Goal: Complete application form: Complete application form

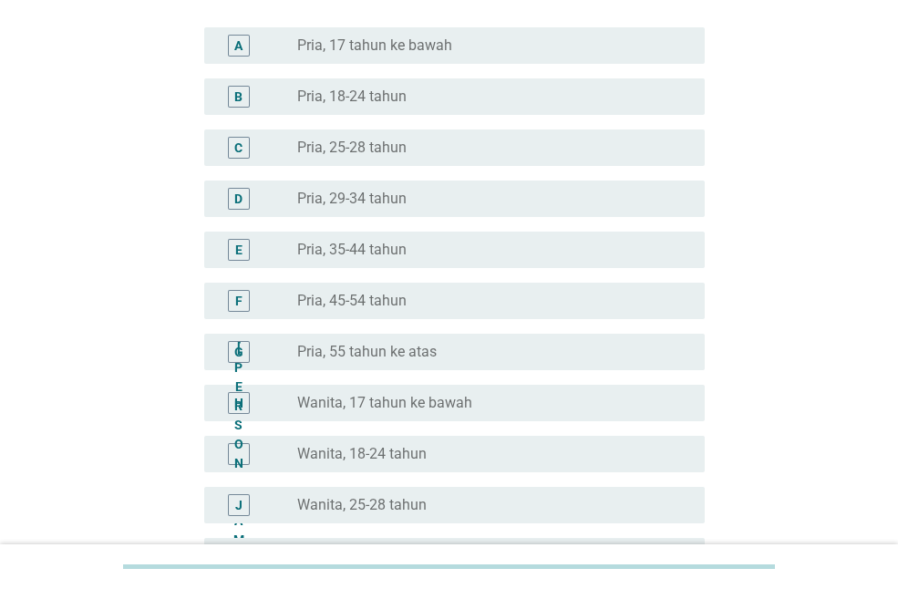
scroll to position [456, 0]
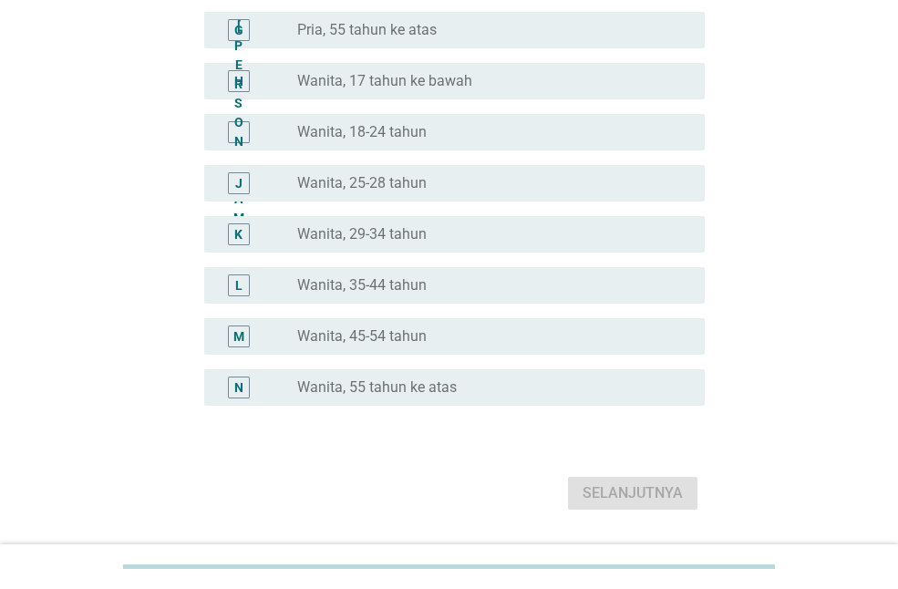
click at [382, 279] on font "Wanita, 35-44 tahun" at bounding box center [361, 284] width 129 height 17
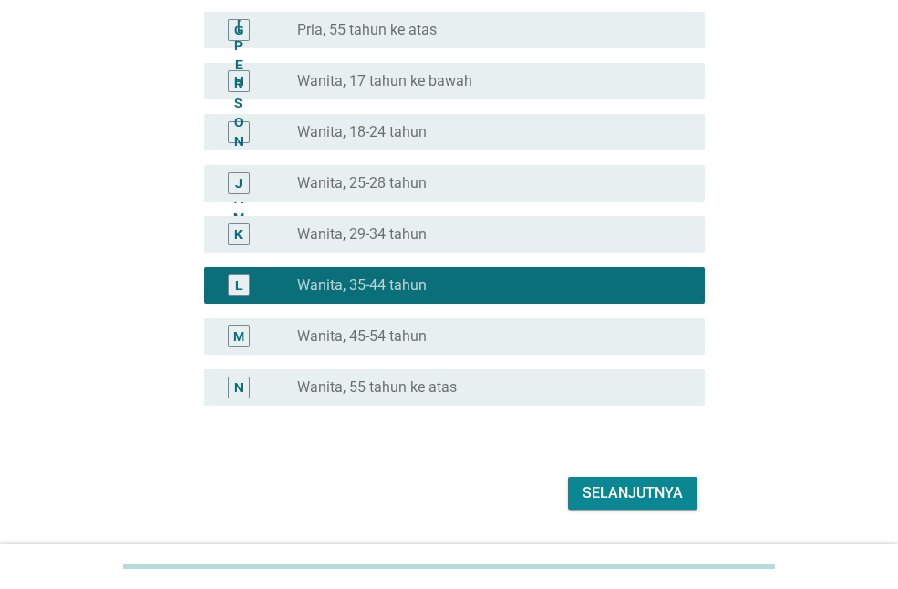
click at [649, 490] on font "Selanjutnya" at bounding box center [632, 492] width 100 height 17
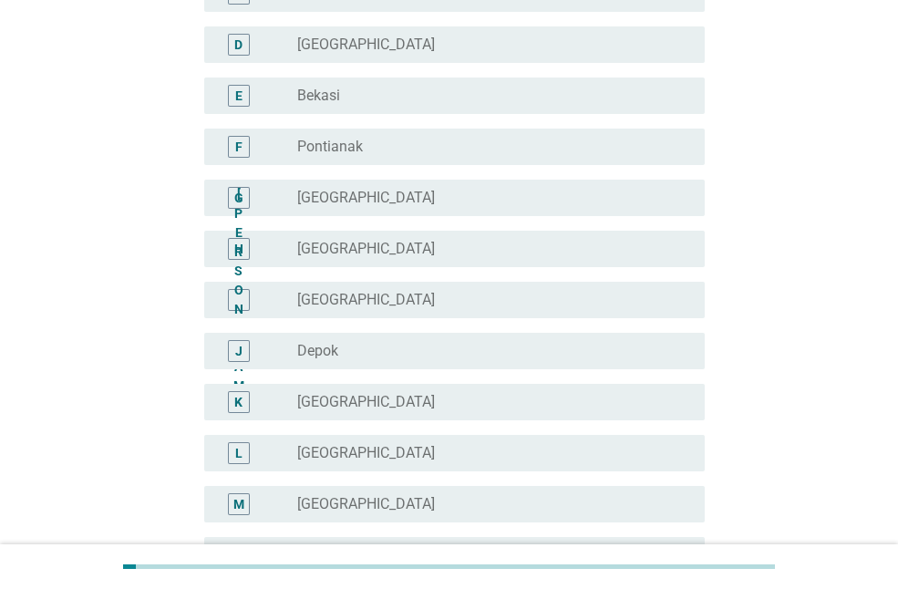
scroll to position [303, 0]
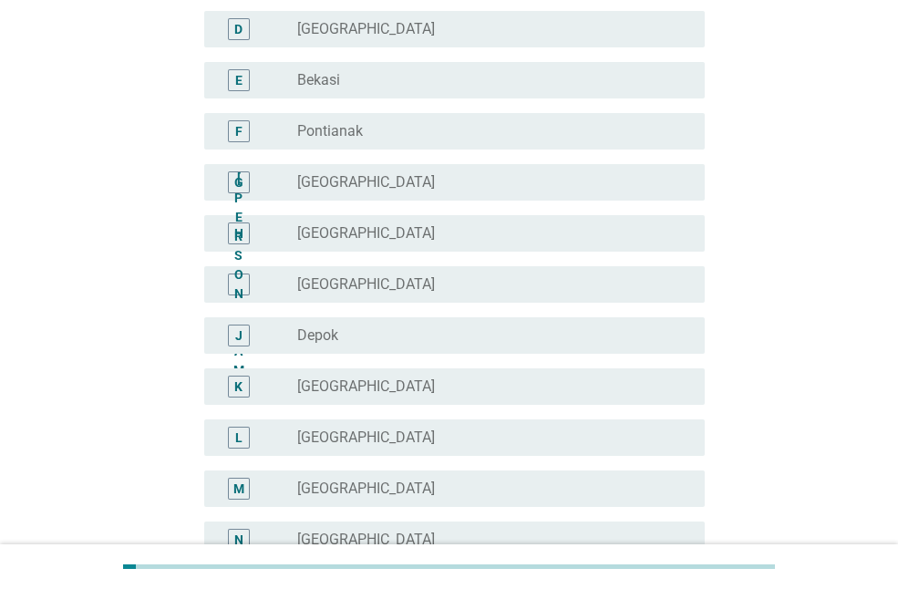
click at [326, 340] on font "Depok" at bounding box center [317, 334] width 41 height 17
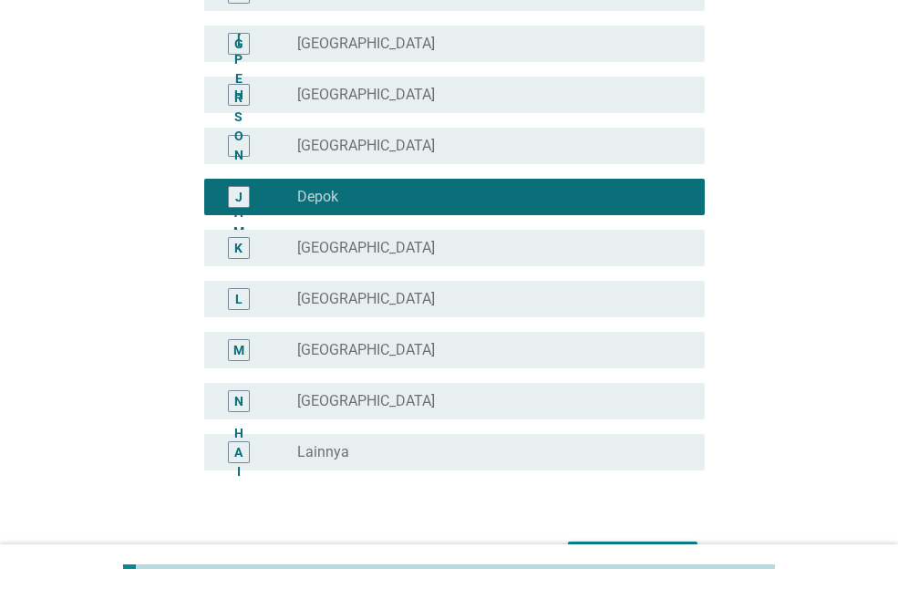
scroll to position [558, 0]
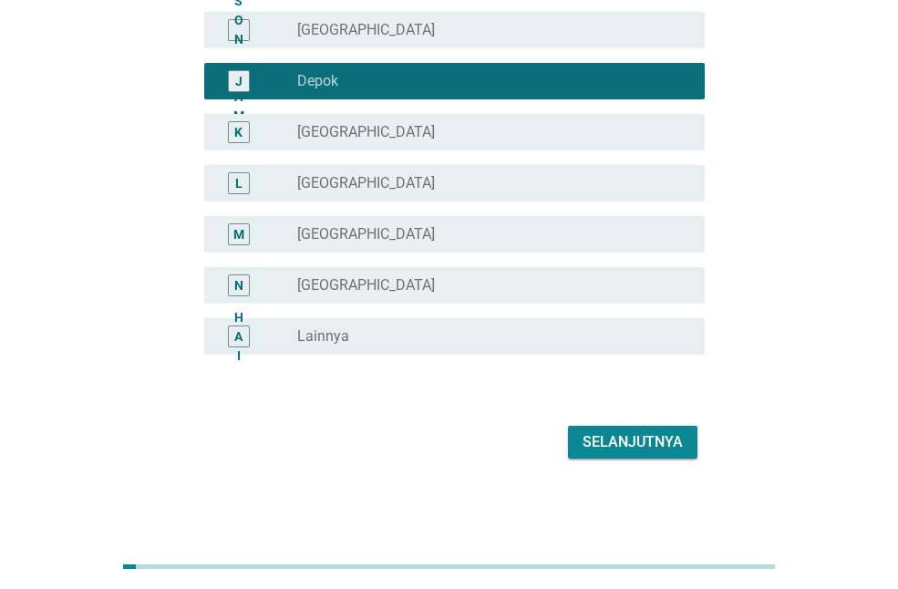
click at [617, 448] on font "Selanjutnya" at bounding box center [632, 441] width 100 height 17
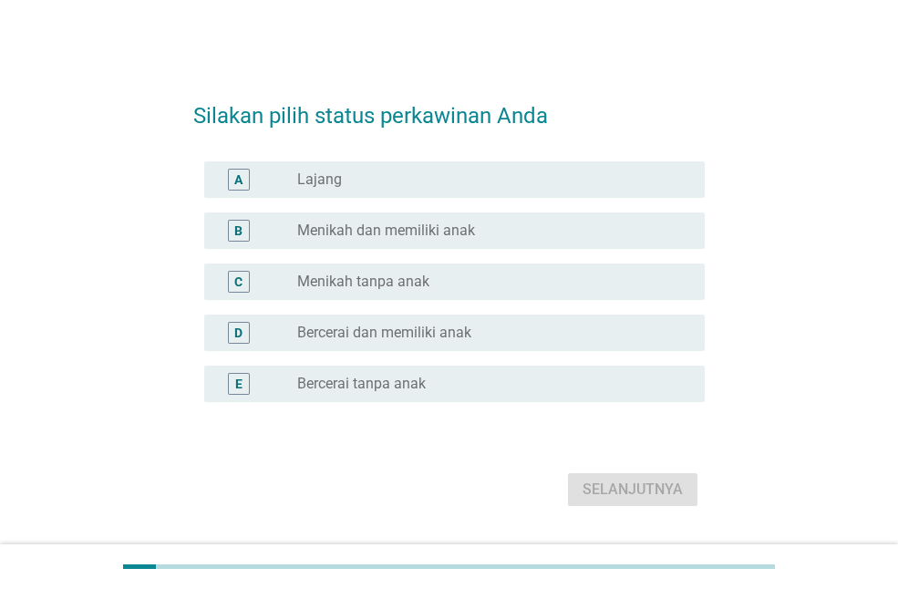
click at [395, 201] on div "A tombol radio tidak dicentang Lajang" at bounding box center [448, 179] width 511 height 51
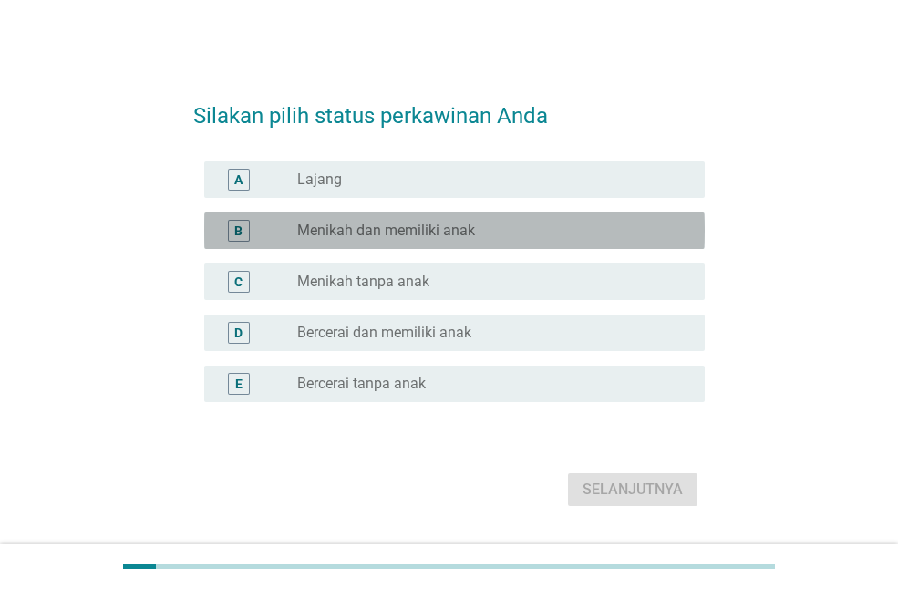
click at [395, 226] on font "Menikah dan memiliki anak" at bounding box center [386, 229] width 178 height 17
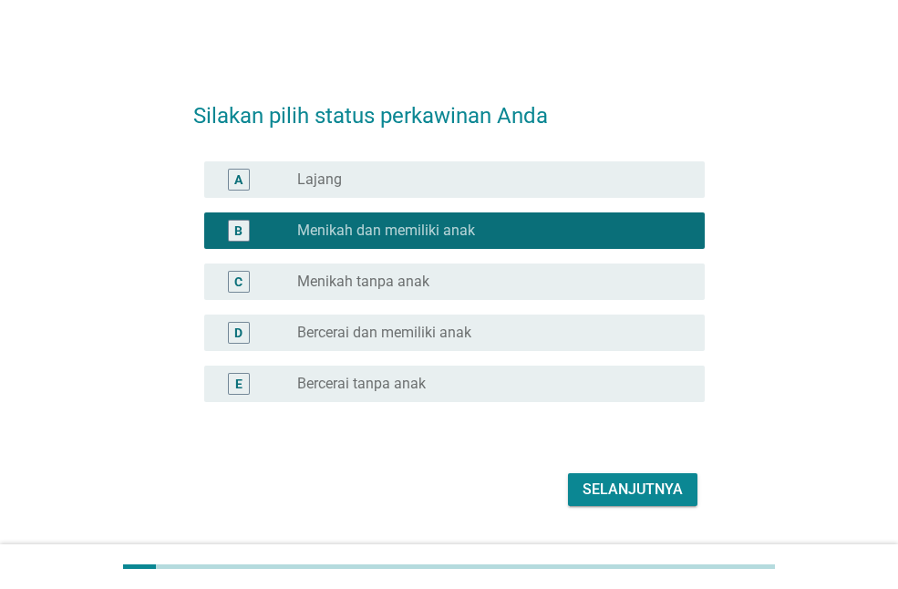
click at [648, 501] on button "Selanjutnya" at bounding box center [632, 489] width 129 height 33
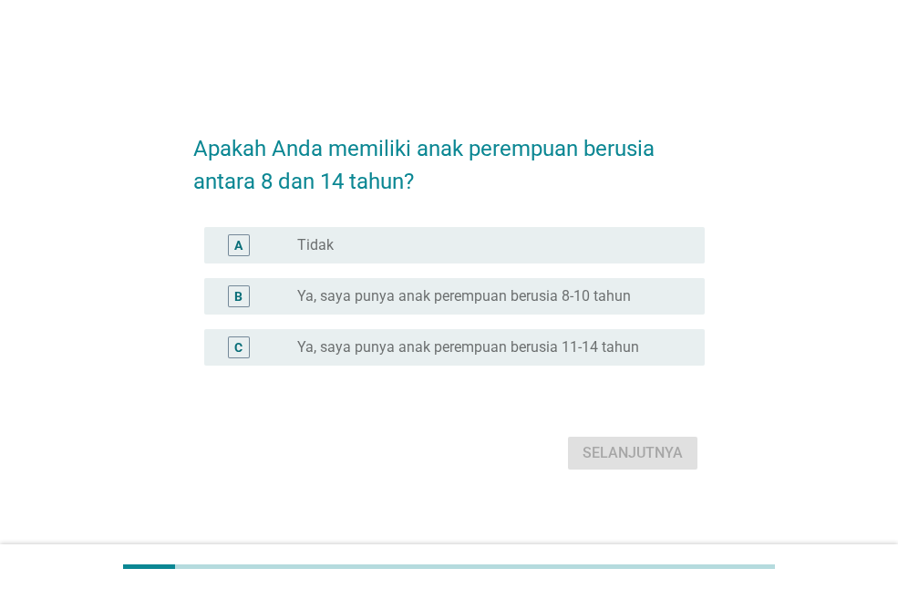
click at [313, 252] on font "Tidak" at bounding box center [315, 244] width 36 height 17
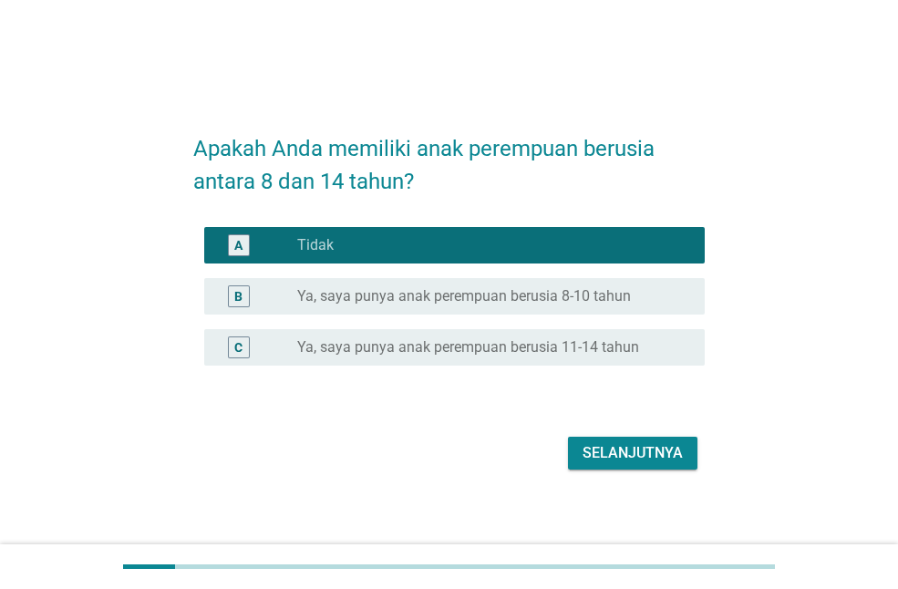
click at [615, 452] on font "Selanjutnya" at bounding box center [632, 452] width 100 height 17
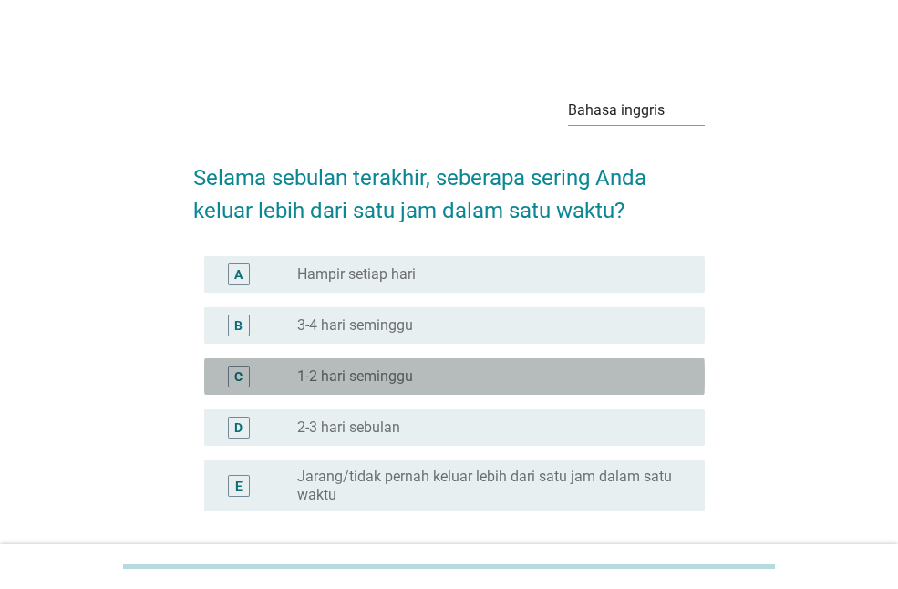
click at [395, 389] on div "C tombol radio tidak dicentang 1-2 hari seminggu" at bounding box center [454, 376] width 500 height 36
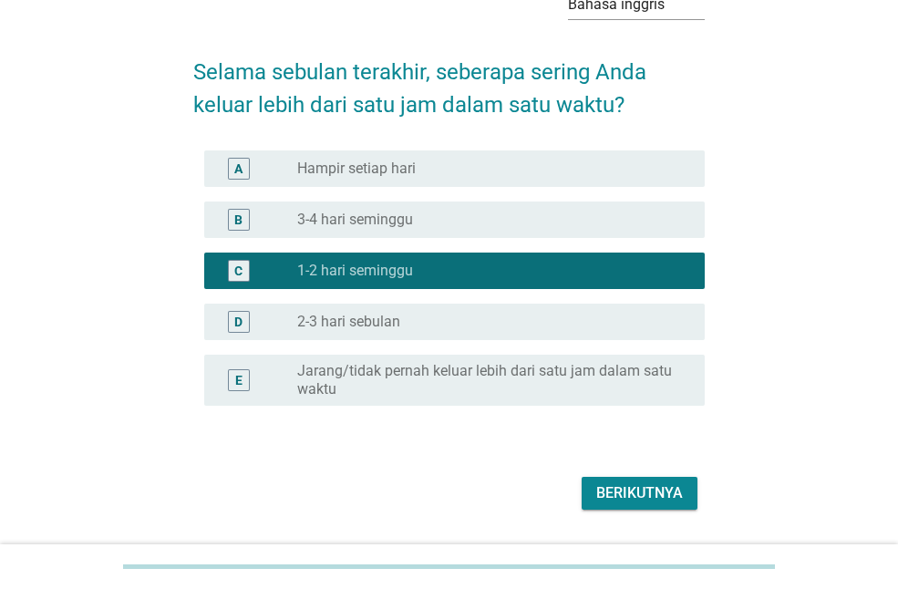
scroll to position [157, 0]
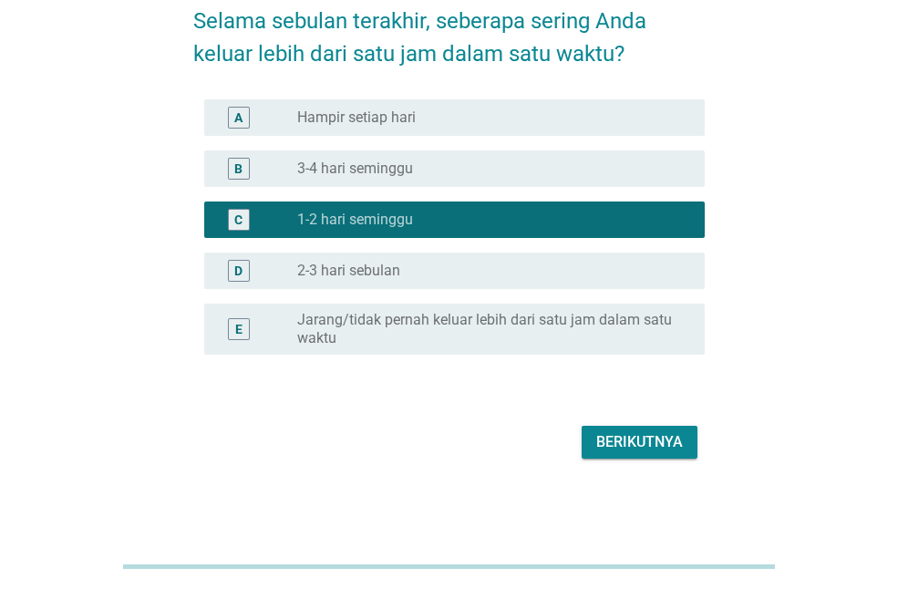
click at [609, 431] on font "Berikutnya" at bounding box center [639, 442] width 87 height 22
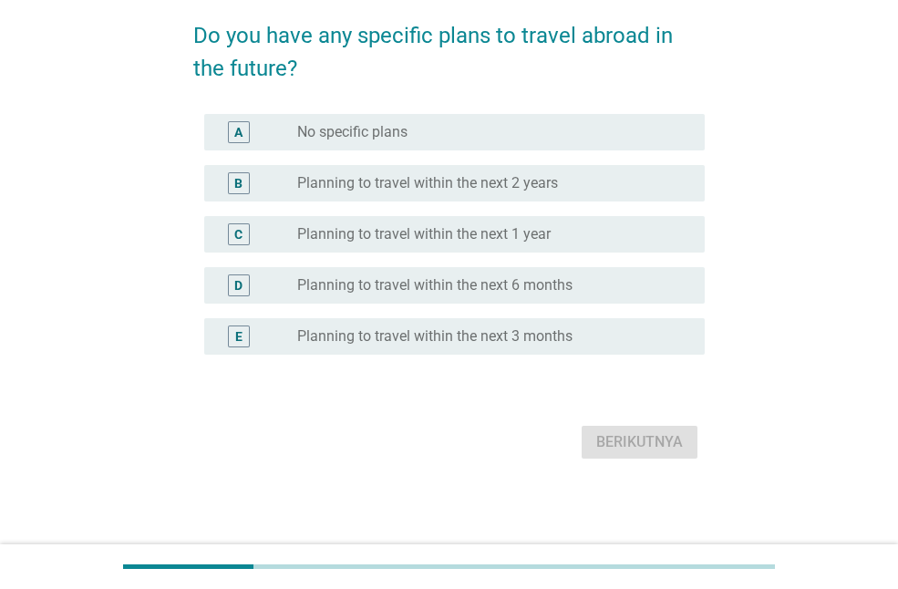
scroll to position [0, 0]
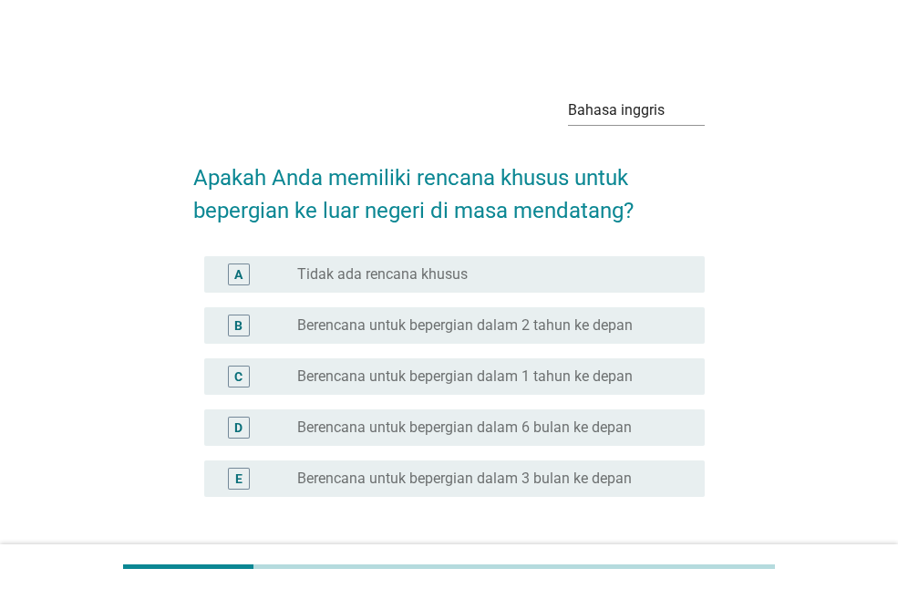
click at [384, 282] on font "Tidak ada rencana khusus" at bounding box center [382, 274] width 170 height 18
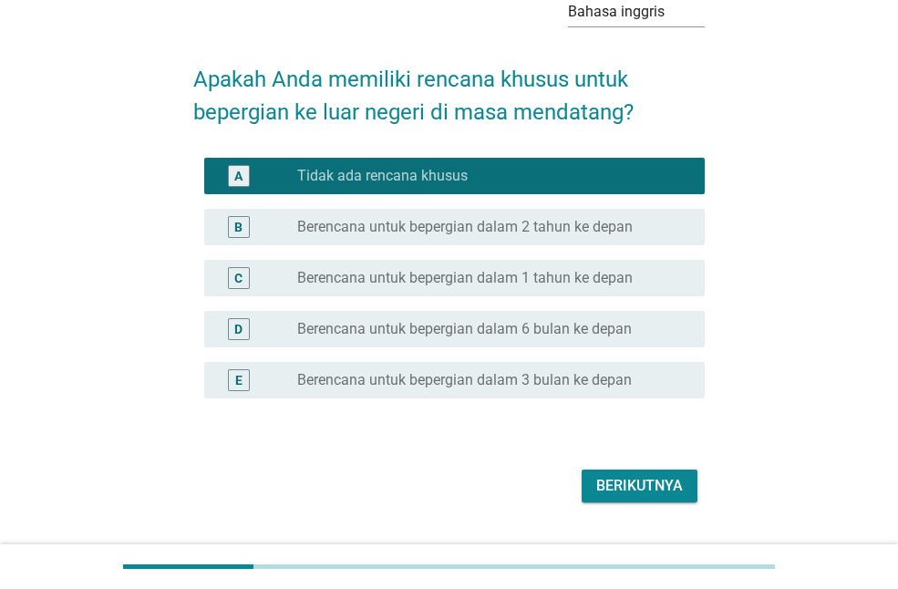
scroll to position [142, 0]
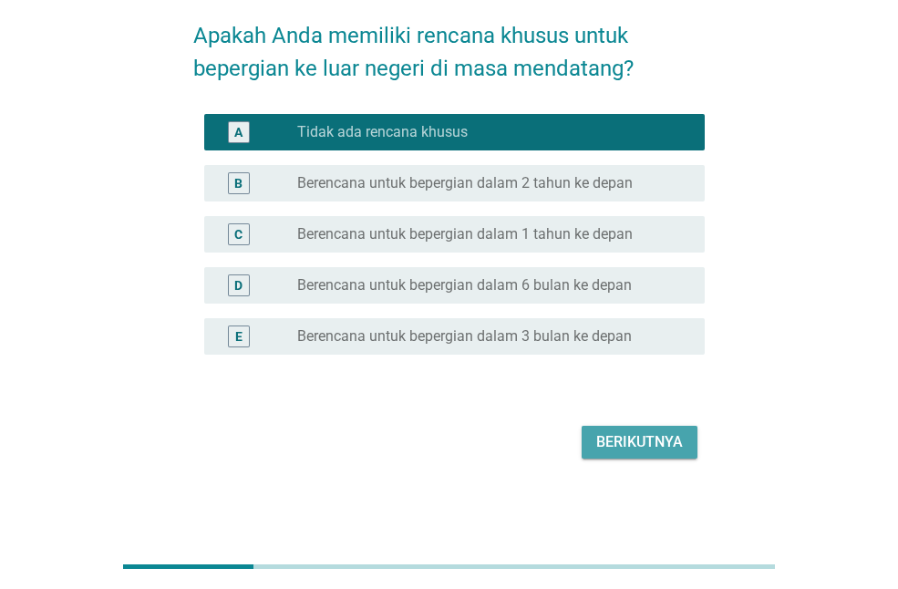
click at [637, 445] on font "Berikutnya" at bounding box center [639, 441] width 87 height 17
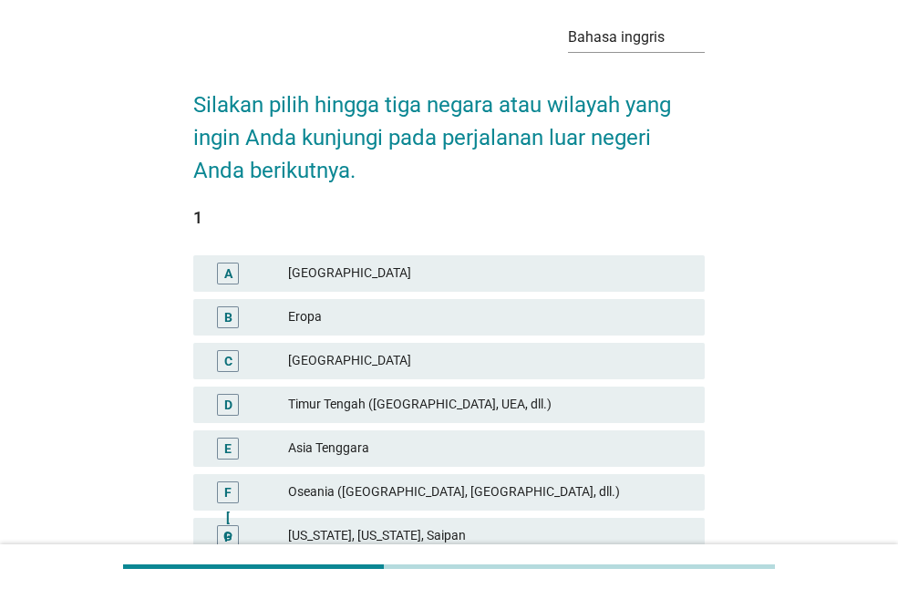
scroll to position [303, 0]
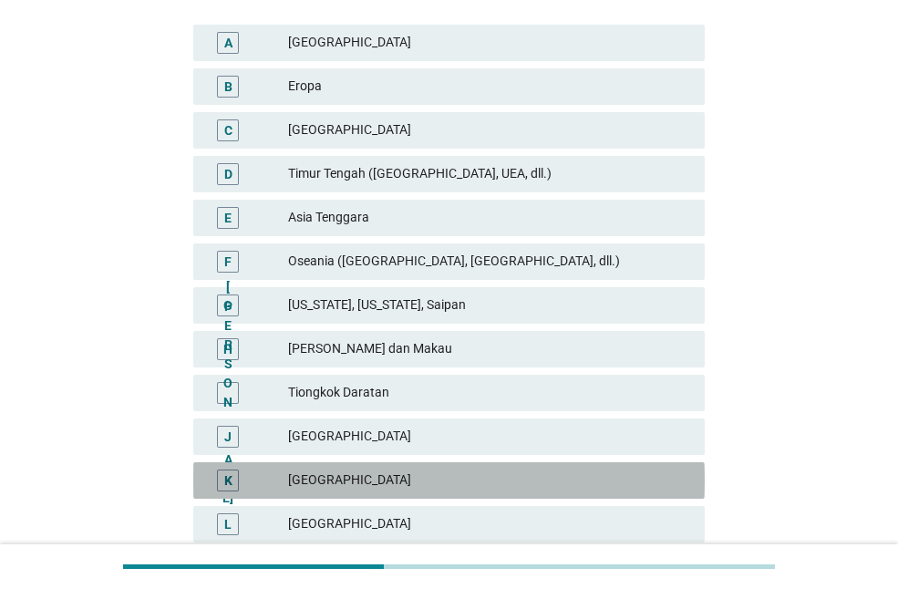
click at [416, 496] on div "K Jepang" at bounding box center [448, 480] width 511 height 36
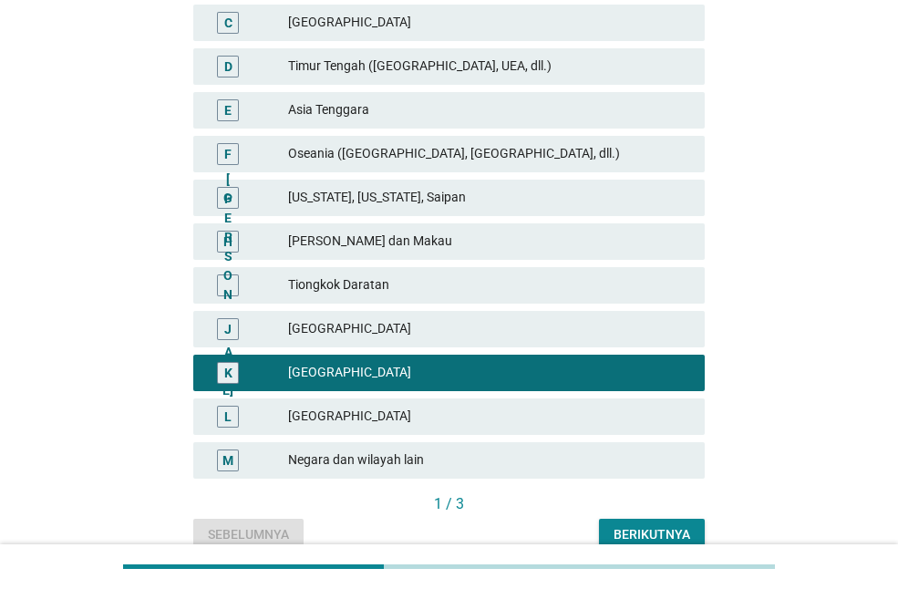
scroll to position [456, 0]
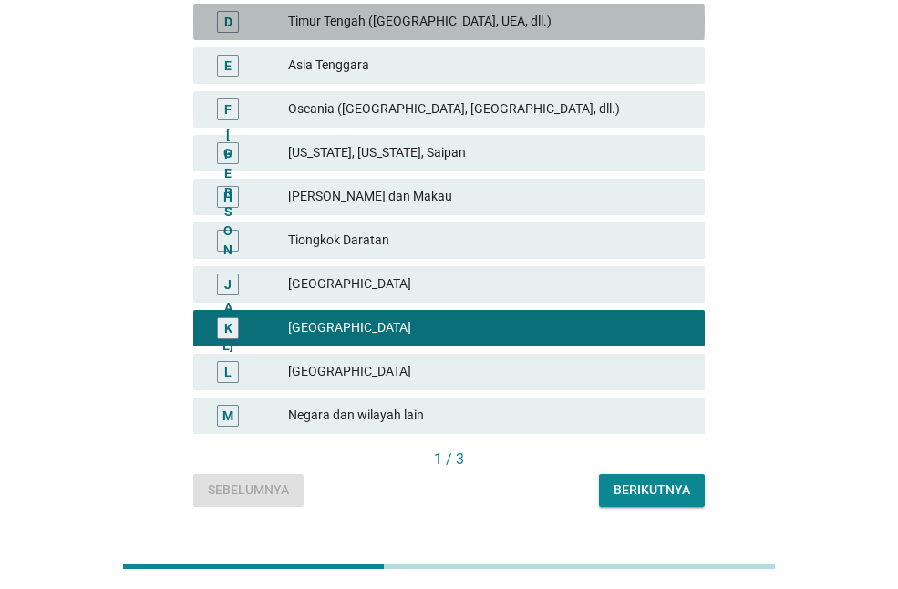
click at [391, 29] on font "Timur Tengah (Arab Saudi, UEA, dll.)" at bounding box center [489, 21] width 402 height 19
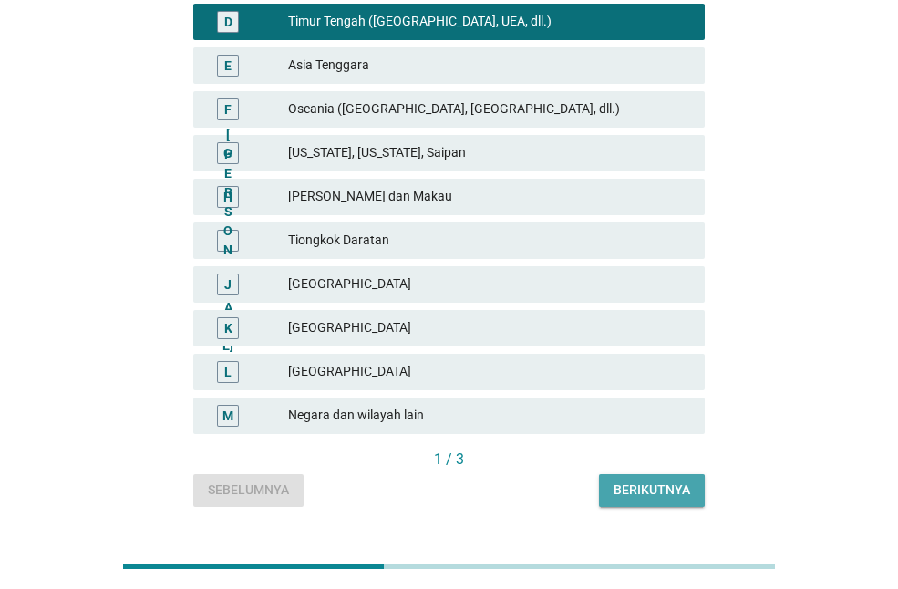
click at [650, 501] on button "Berikutnya" at bounding box center [652, 490] width 106 height 33
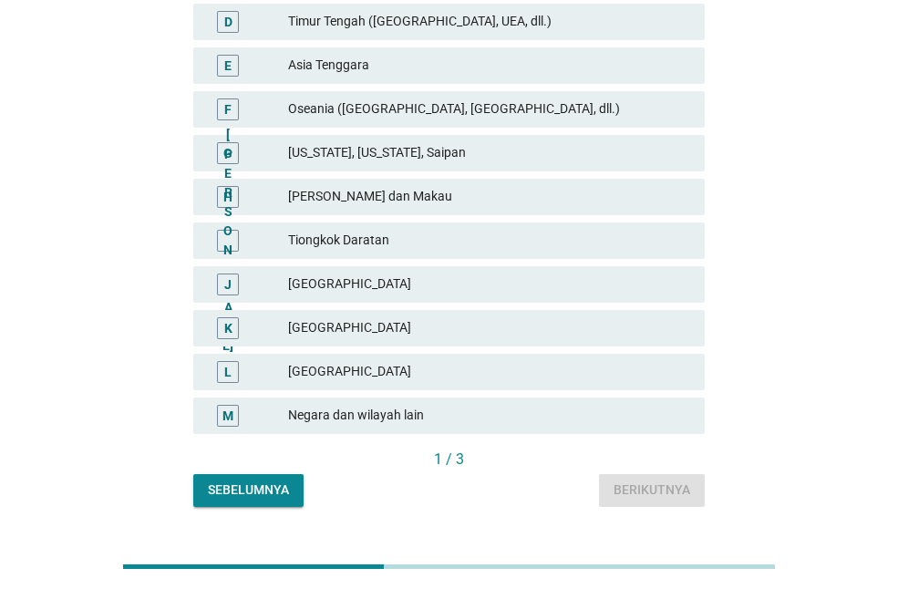
click at [344, 314] on div "K Jepang" at bounding box center [448, 328] width 511 height 36
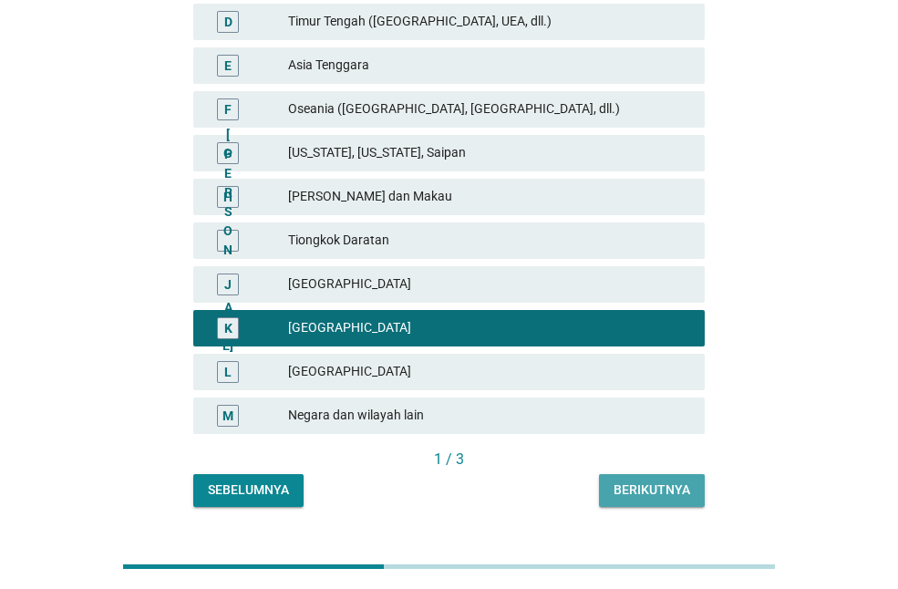
click at [635, 482] on font "Berikutnya" at bounding box center [651, 489] width 77 height 15
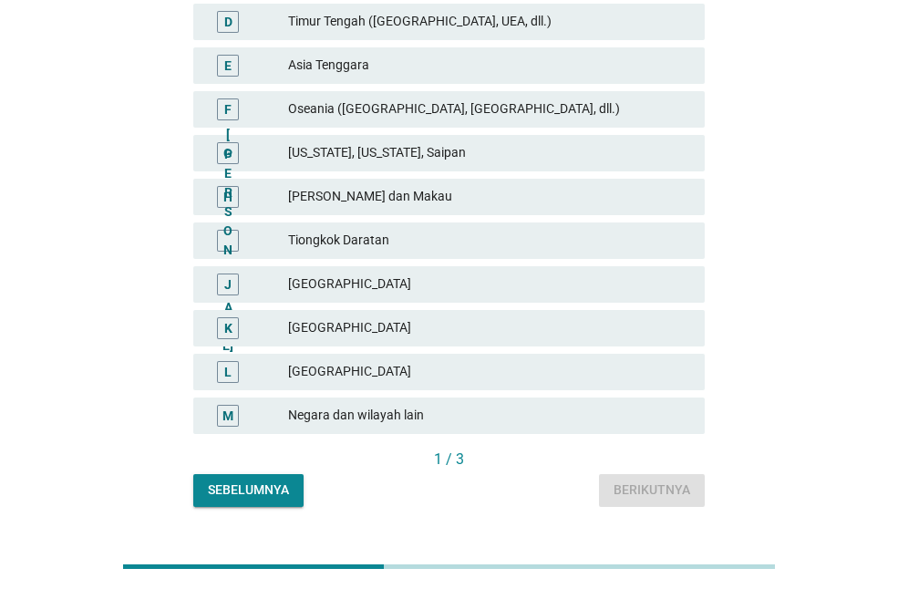
click at [405, 414] on font "Negara dan wilayah lain" at bounding box center [356, 414] width 136 height 15
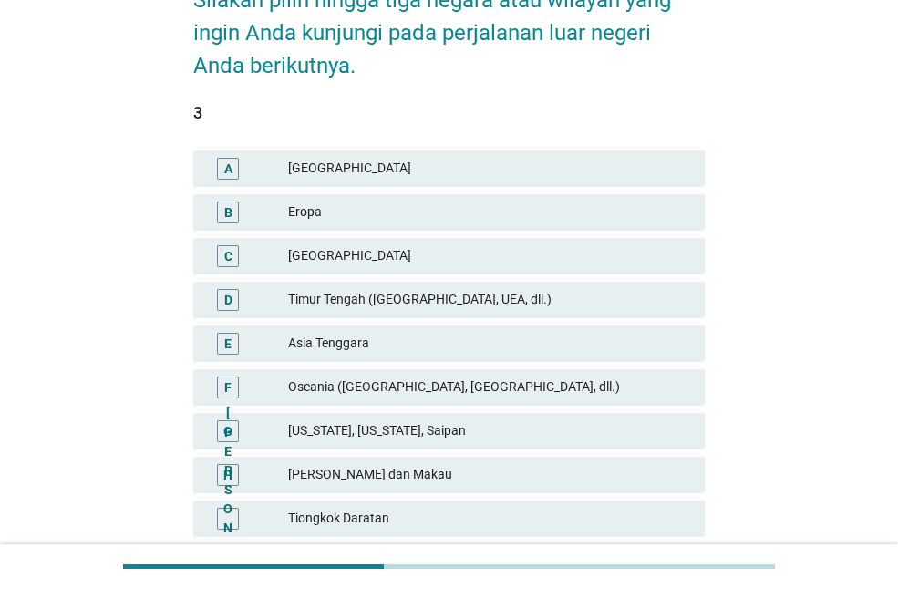
scroll to position [152, 0]
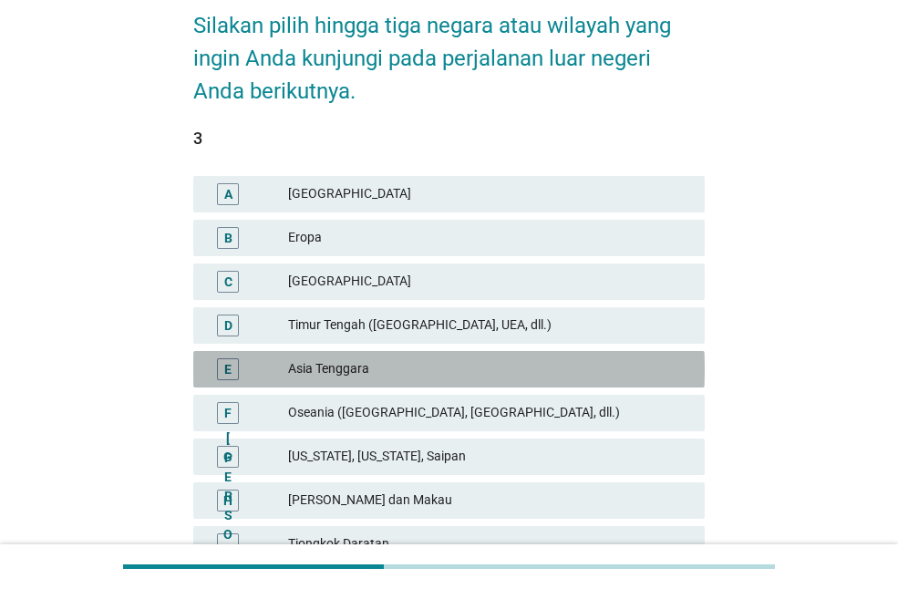
drag, startPoint x: 354, startPoint y: 365, endPoint x: 363, endPoint y: 364, distance: 9.2
click at [354, 364] on font "Asia Tenggara" at bounding box center [328, 368] width 81 height 15
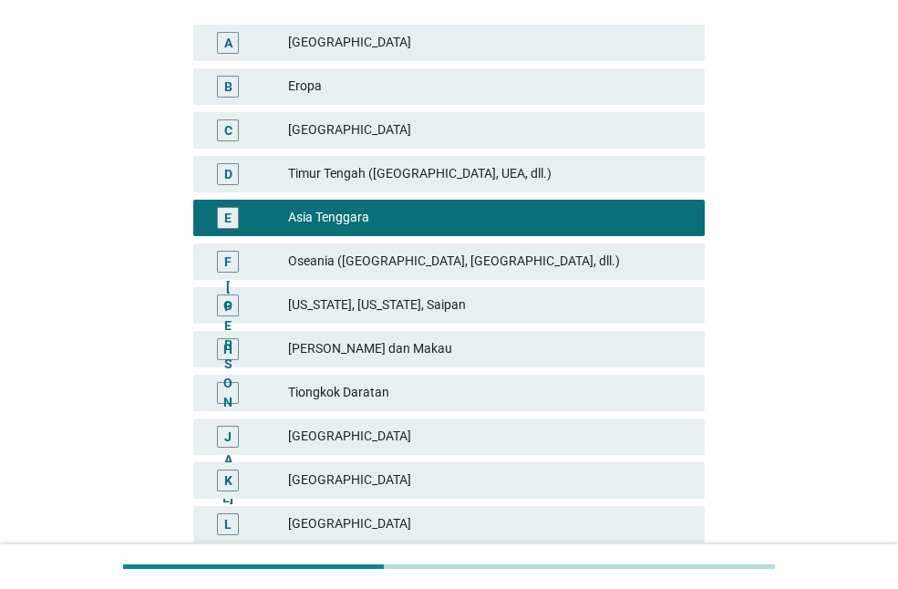
scroll to position [498, 0]
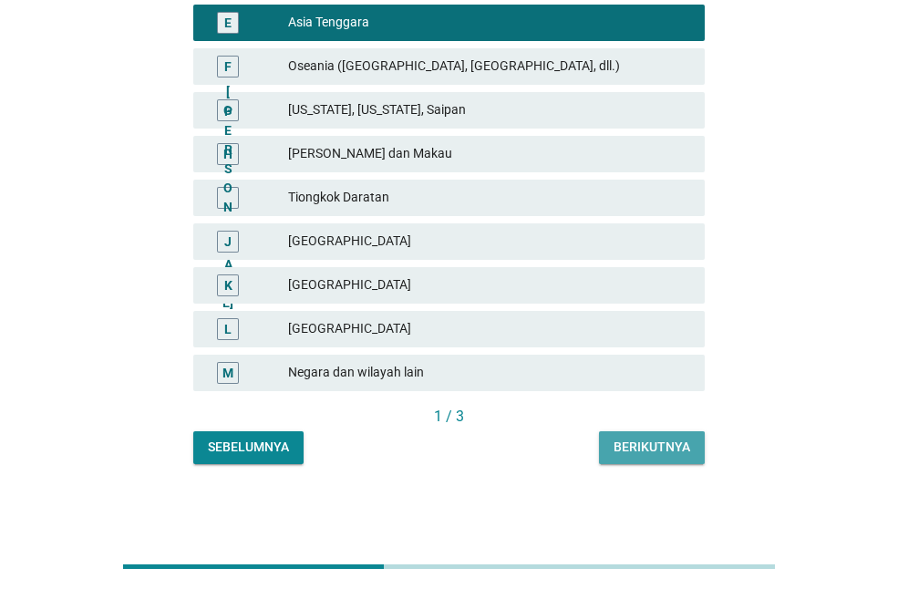
click at [662, 443] on font "Berikutnya" at bounding box center [651, 446] width 77 height 15
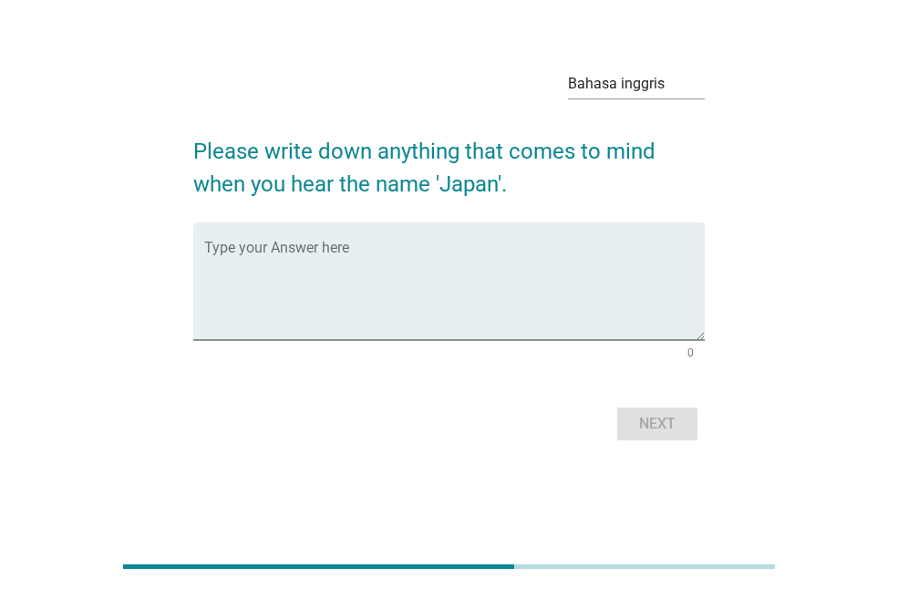
scroll to position [0, 0]
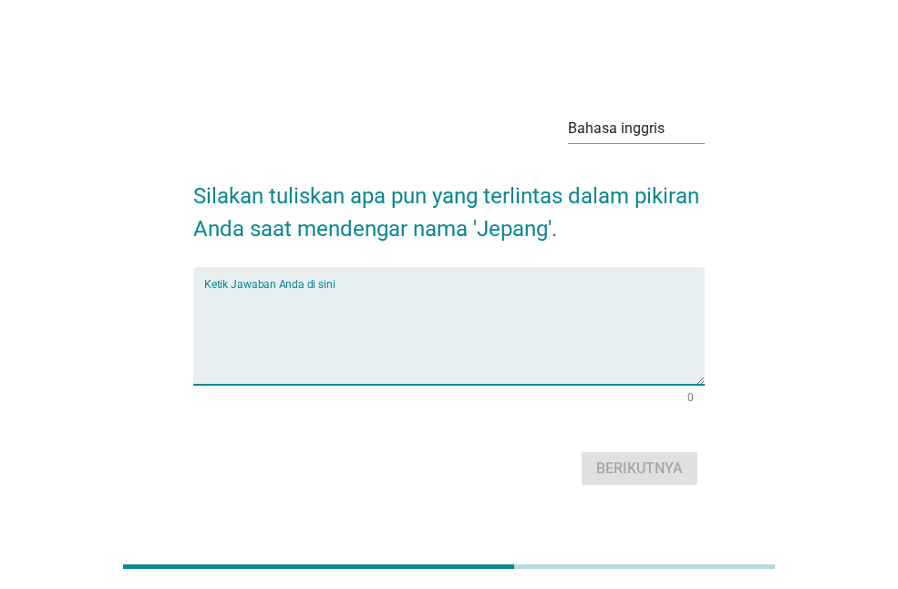
click at [449, 318] on textarea "Ketik Jawaban Anda di sini" at bounding box center [454, 337] width 500 height 96
type textarea "sakura"
click at [622, 457] on font "Berikutnya" at bounding box center [639, 468] width 87 height 22
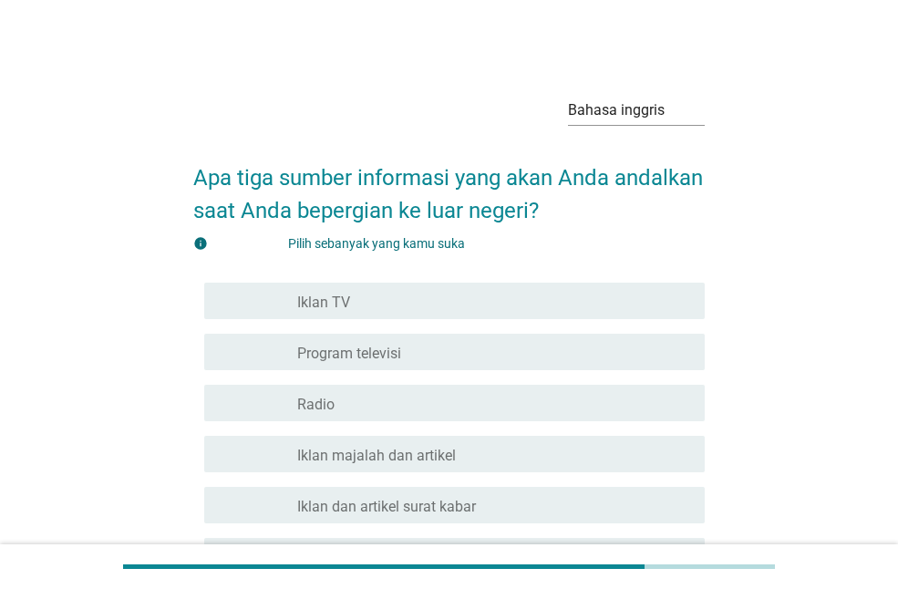
scroll to position [303, 0]
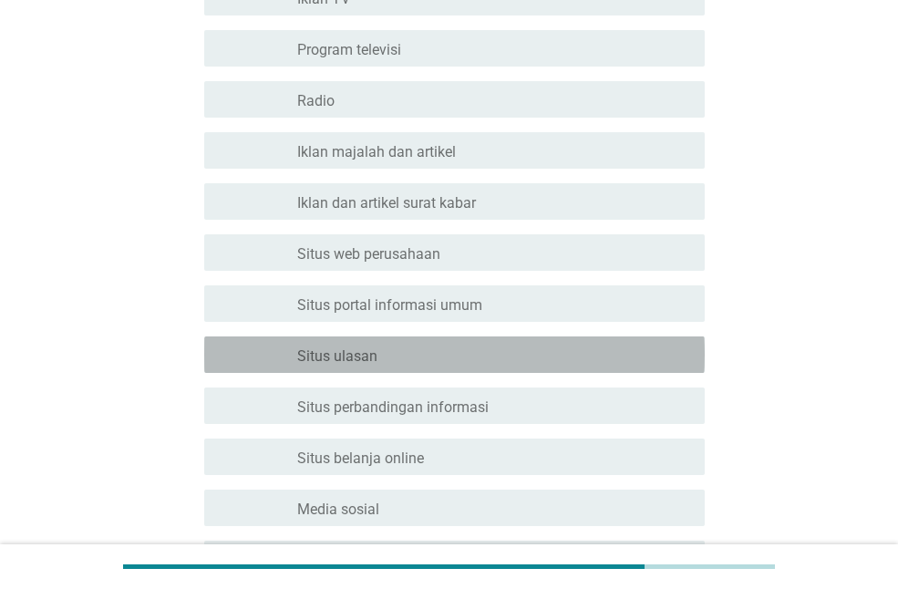
click at [393, 361] on div "garis besar kotak centang kosong Situs ulasan" at bounding box center [493, 355] width 393 height 22
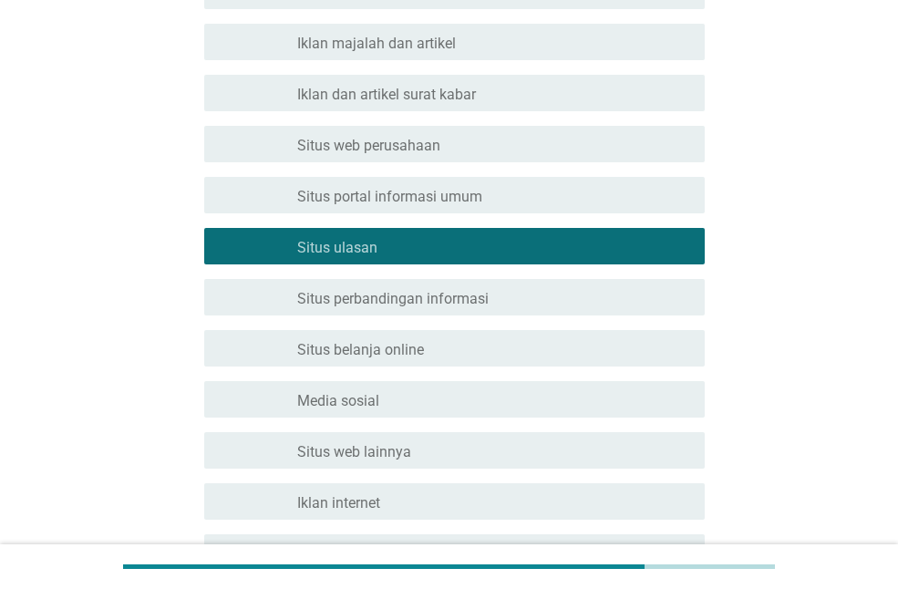
scroll to position [456, 0]
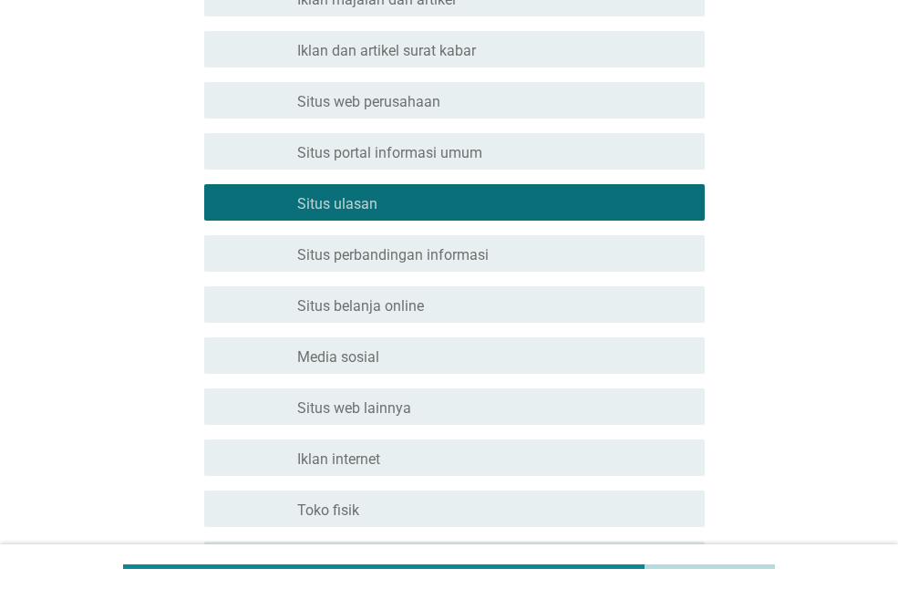
click at [371, 346] on div "garis besar kotak centang kosong Media sosial" at bounding box center [493, 355] width 393 height 22
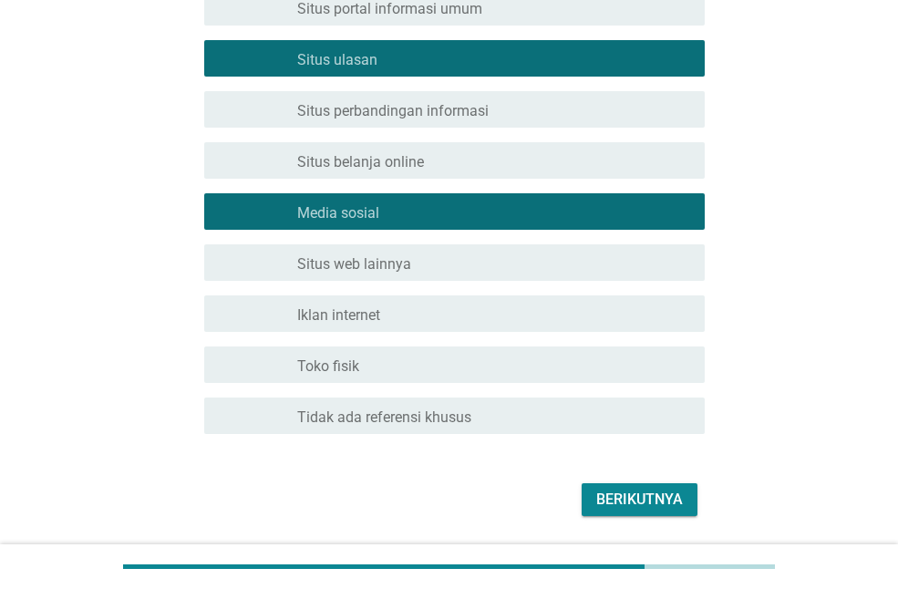
scroll to position [608, 0]
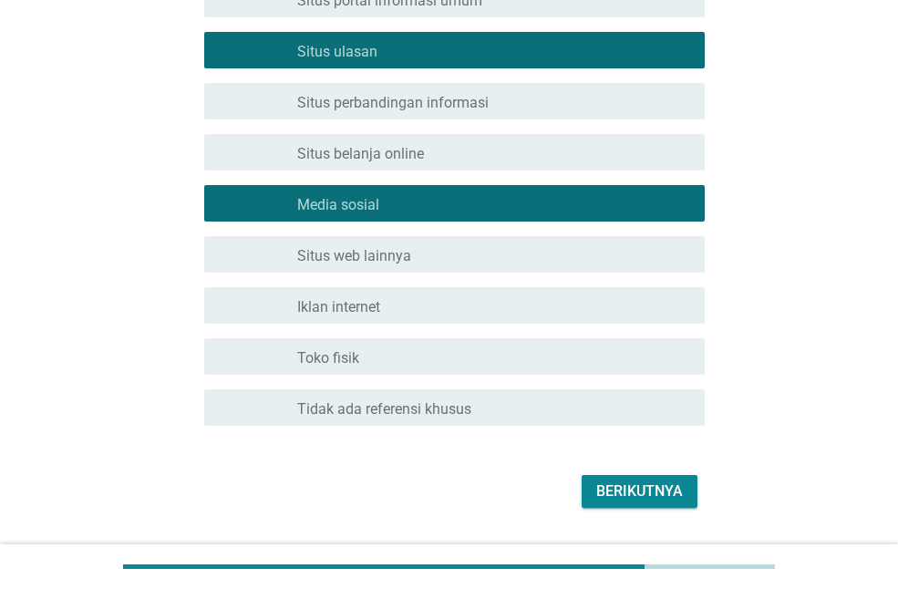
click at [606, 494] on font "Berikutnya" at bounding box center [639, 490] width 87 height 17
